Goal: Register for event/course

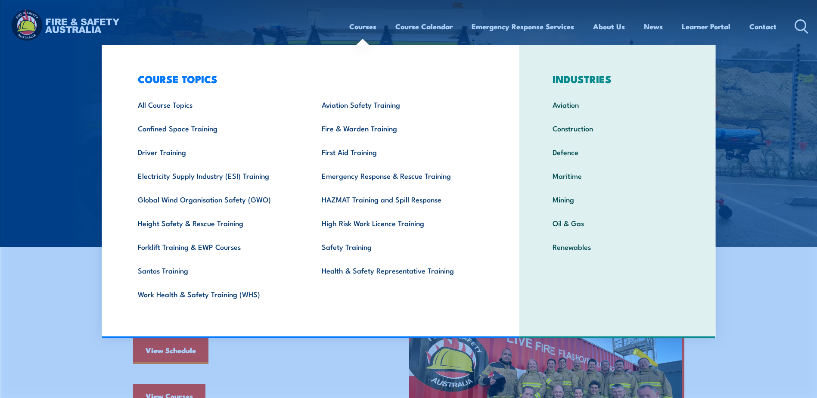
click at [367, 29] on link "Courses" at bounding box center [362, 26] width 27 height 23
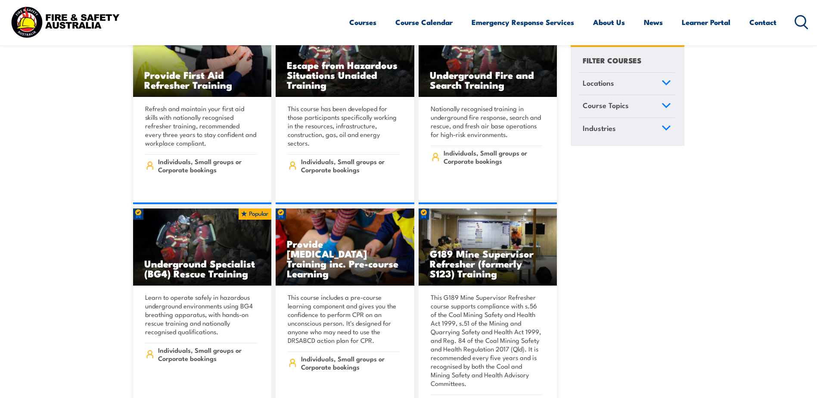
scroll to position [818, 0]
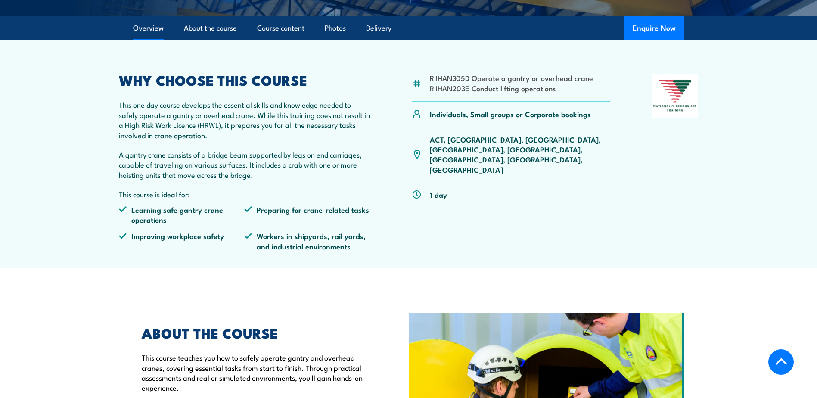
scroll to position [215, 0]
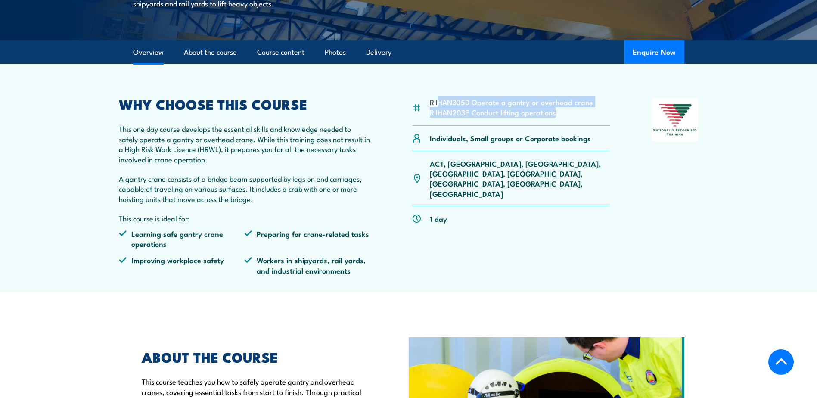
drag, startPoint x: 440, startPoint y: 101, endPoint x: 569, endPoint y: 118, distance: 130.3
click at [569, 118] on div "RIIHAN305D Operate a gantry or overhead crane RIIHAN203E Conduct lifting operat…" at bounding box center [511, 112] width 198 height 28
drag, startPoint x: 393, startPoint y: 248, endPoint x: 371, endPoint y: 250, distance: 21.6
click at [391, 249] on div "RIIHAN305D Operate a gantry or overhead crane RIIHAN203E Conduct lifting operat…" at bounding box center [409, 190] width 580 height 184
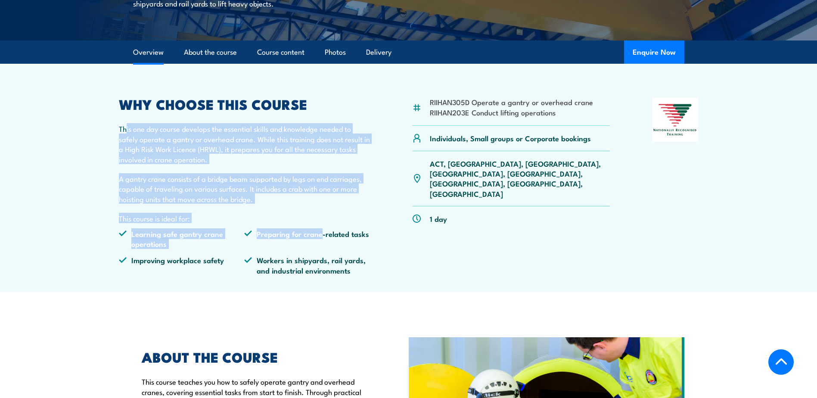
drag, startPoint x: 127, startPoint y: 125, endPoint x: 323, endPoint y: 252, distance: 233.5
click at [323, 252] on div "WHY CHOOSE THIS COURSE This one day course develops the essential skills and kn…" at bounding box center [245, 190] width 252 height 184
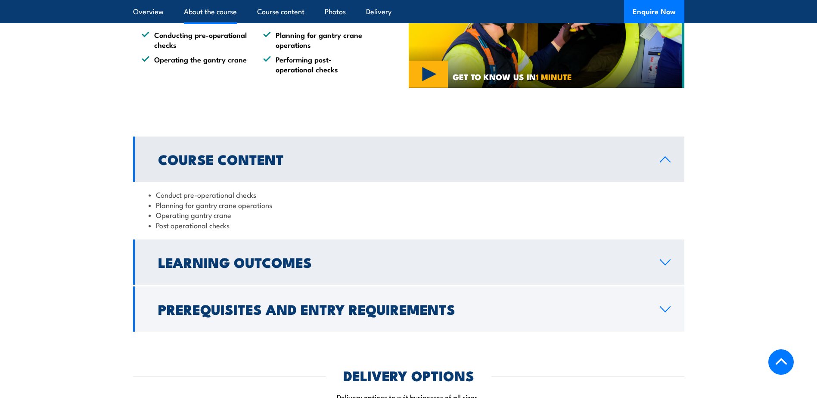
scroll to position [732, 0]
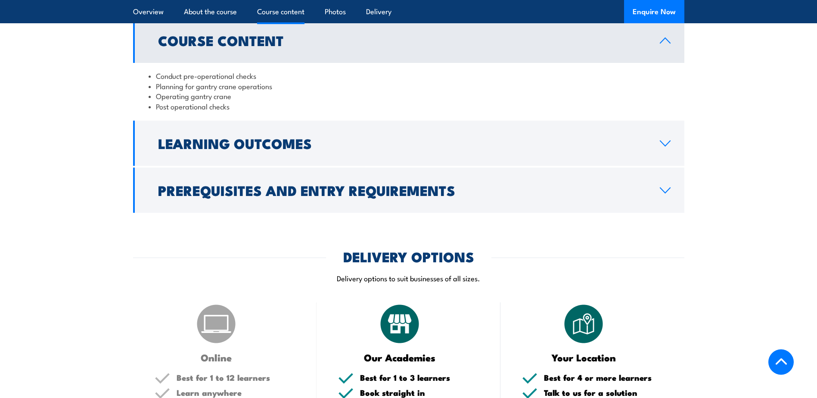
click at [258, 143] on h2 "Learning Outcomes" at bounding box center [402, 143] width 488 height 12
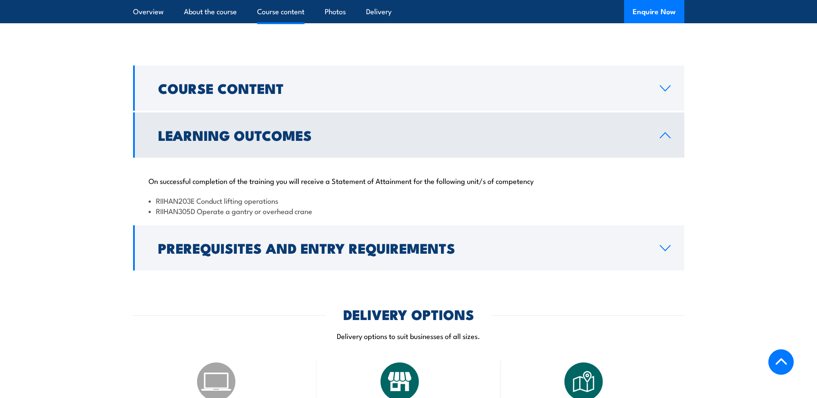
scroll to position [646, 0]
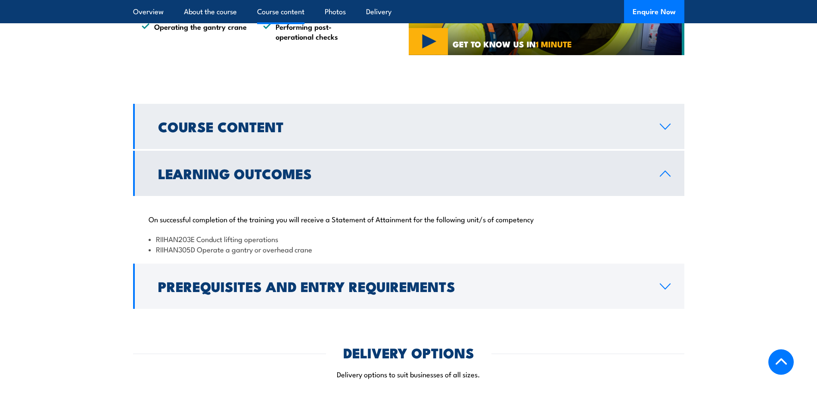
click at [270, 145] on link "Course Content" at bounding box center [408, 126] width 551 height 45
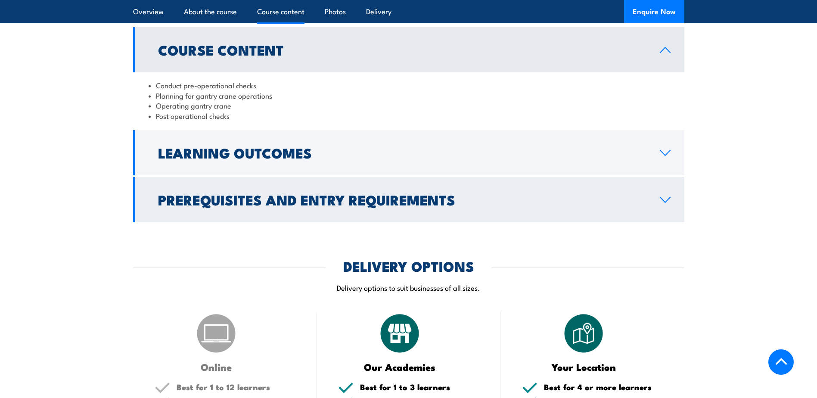
scroll to position [732, 0]
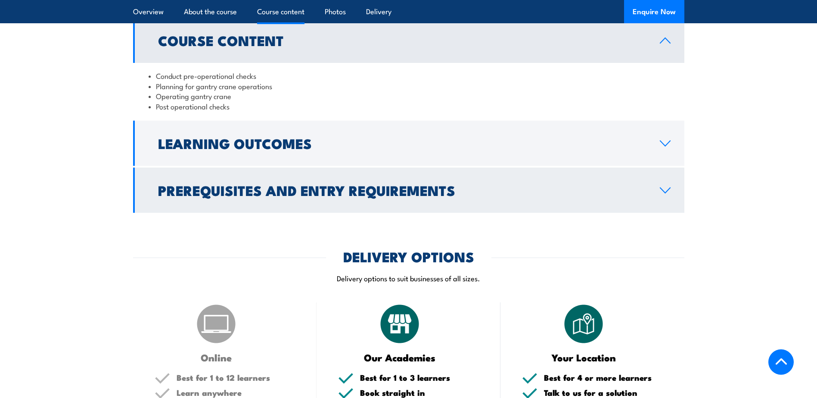
click at [219, 184] on h2 "Prerequisites and Entry Requirements" at bounding box center [402, 190] width 488 height 12
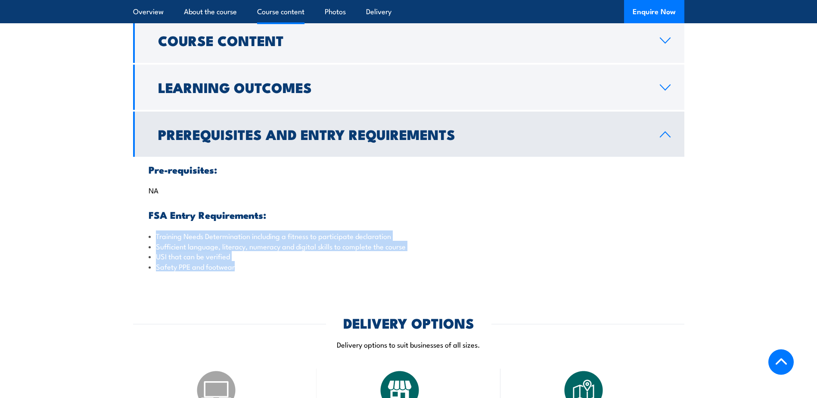
drag, startPoint x: 165, startPoint y: 236, endPoint x: 245, endPoint y: 276, distance: 89.8
click at [245, 276] on div "Pre-requisites: NA FSA Entry Requirements: Training Needs Determination includi…" at bounding box center [408, 218] width 551 height 122
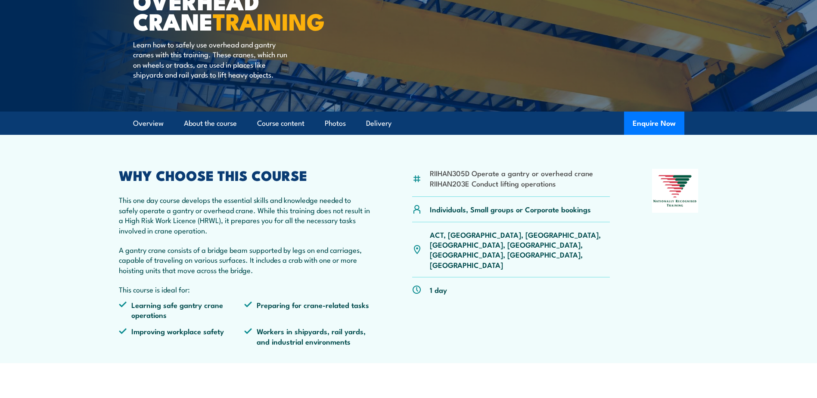
scroll to position [129, 0]
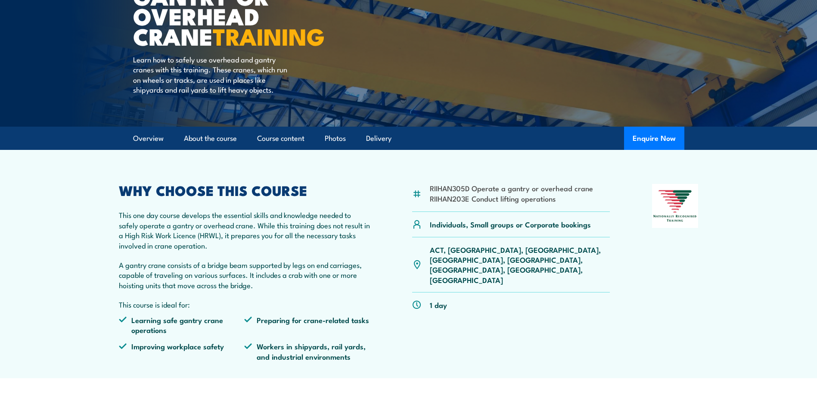
click at [66, 212] on section "RIIHAN305D Operate a gantry or overhead crane RIIHAN203E Conduct lifting operat…" at bounding box center [408, 264] width 817 height 228
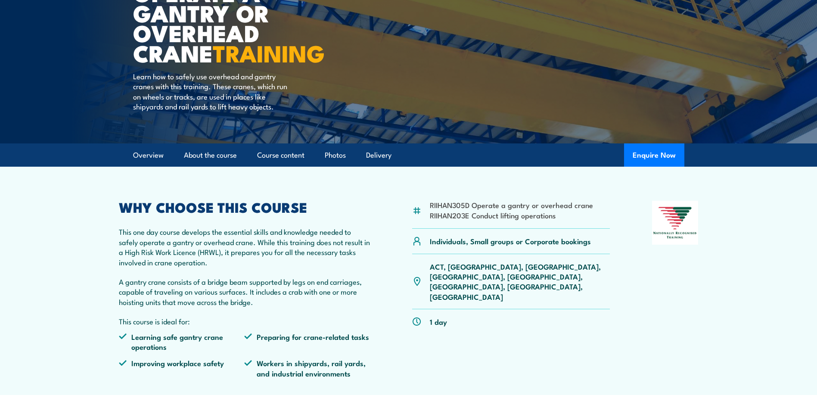
scroll to position [0, 0]
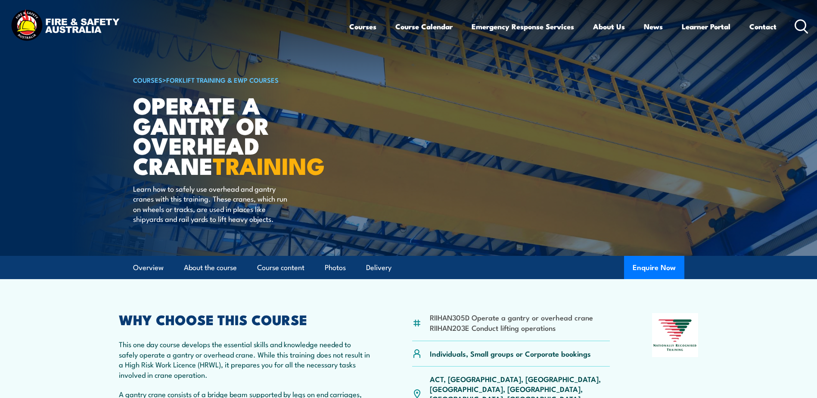
click at [78, 211] on img at bounding box center [408, 128] width 817 height 256
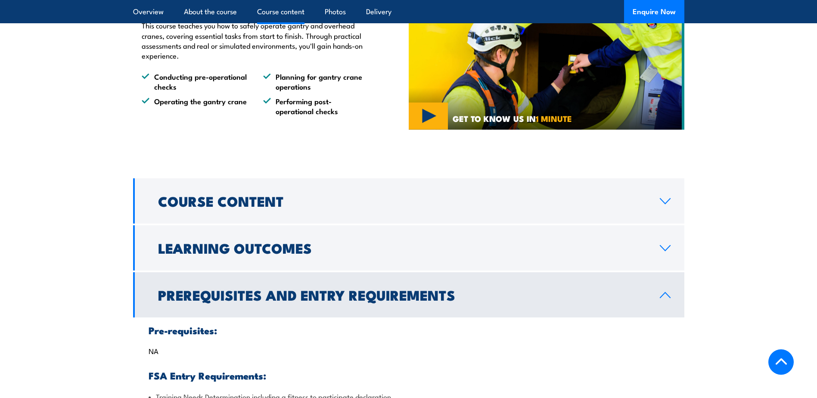
scroll to position [689, 0]
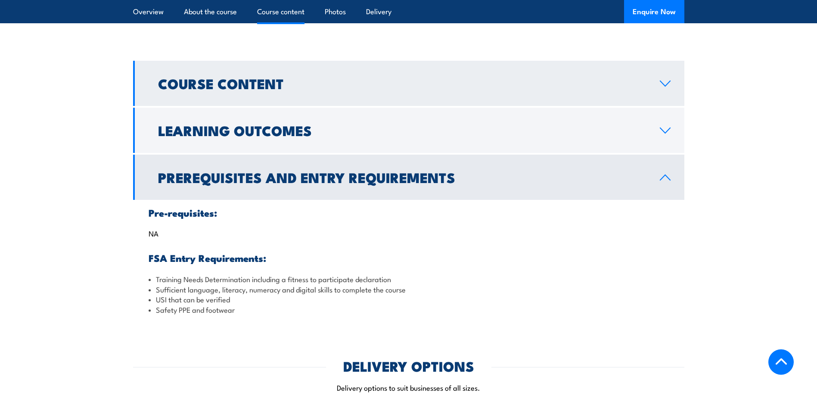
drag, startPoint x: 280, startPoint y: 61, endPoint x: 276, endPoint y: 74, distance: 13.0
click at [280, 62] on link "Course Content" at bounding box center [408, 83] width 551 height 45
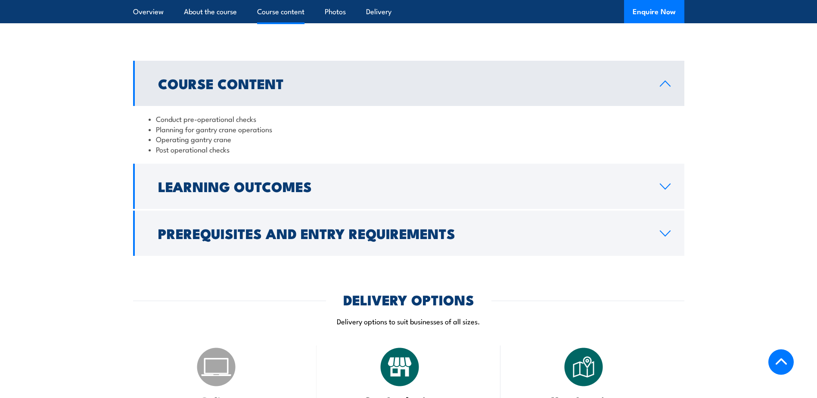
click at [240, 84] on h2 "Course Content" at bounding box center [402, 83] width 488 height 12
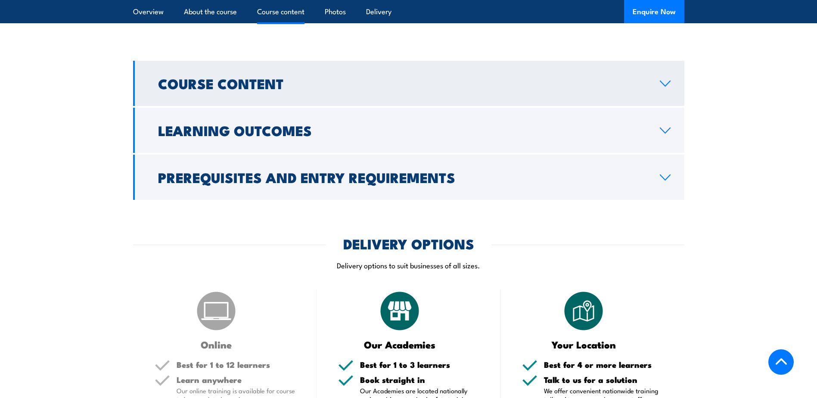
click at [237, 89] on h2 "Course Content" at bounding box center [402, 83] width 488 height 12
